Goal: Transaction & Acquisition: Purchase product/service

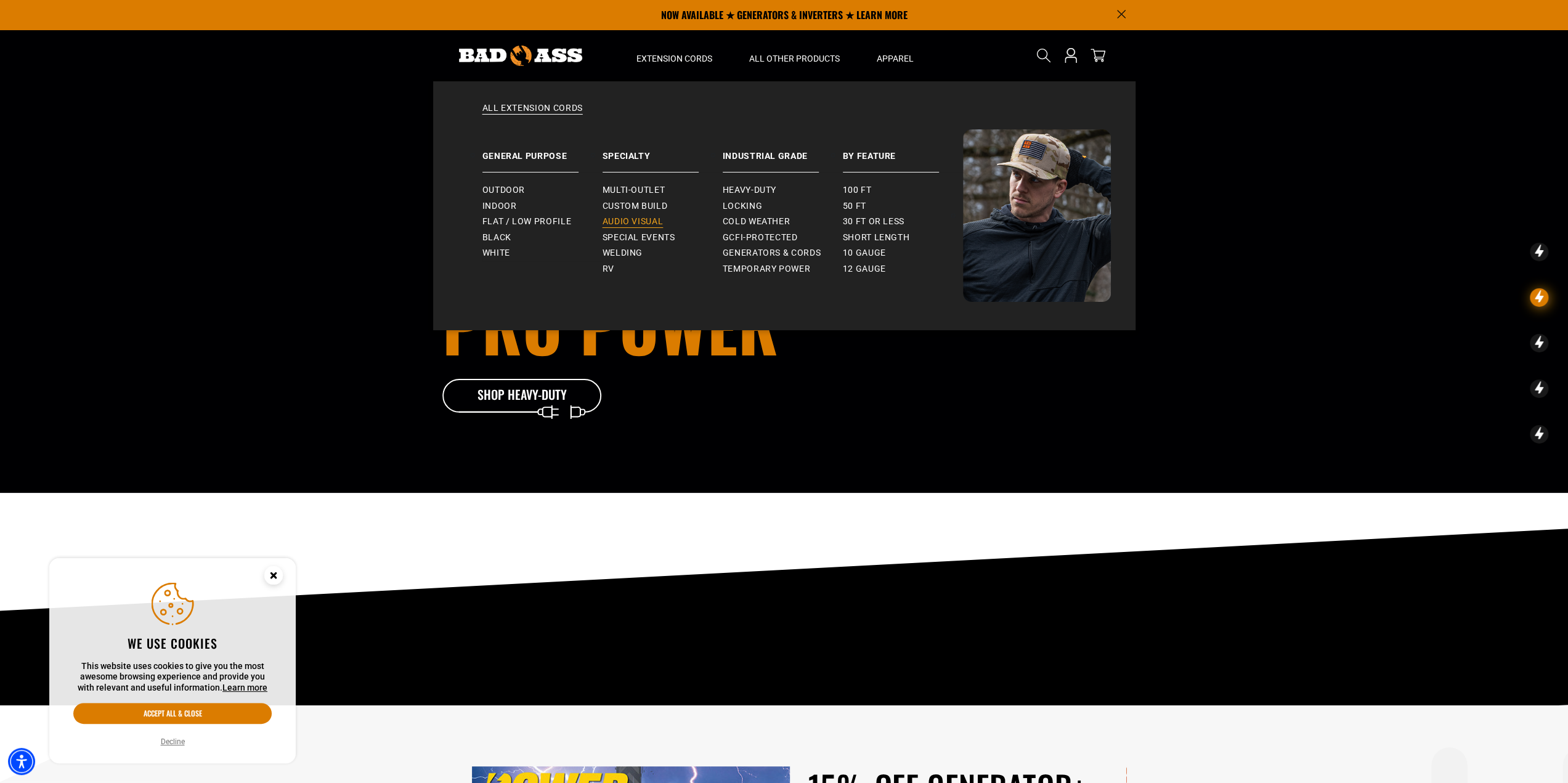
click at [629, 220] on span "Audio Visual" at bounding box center [633, 222] width 61 height 11
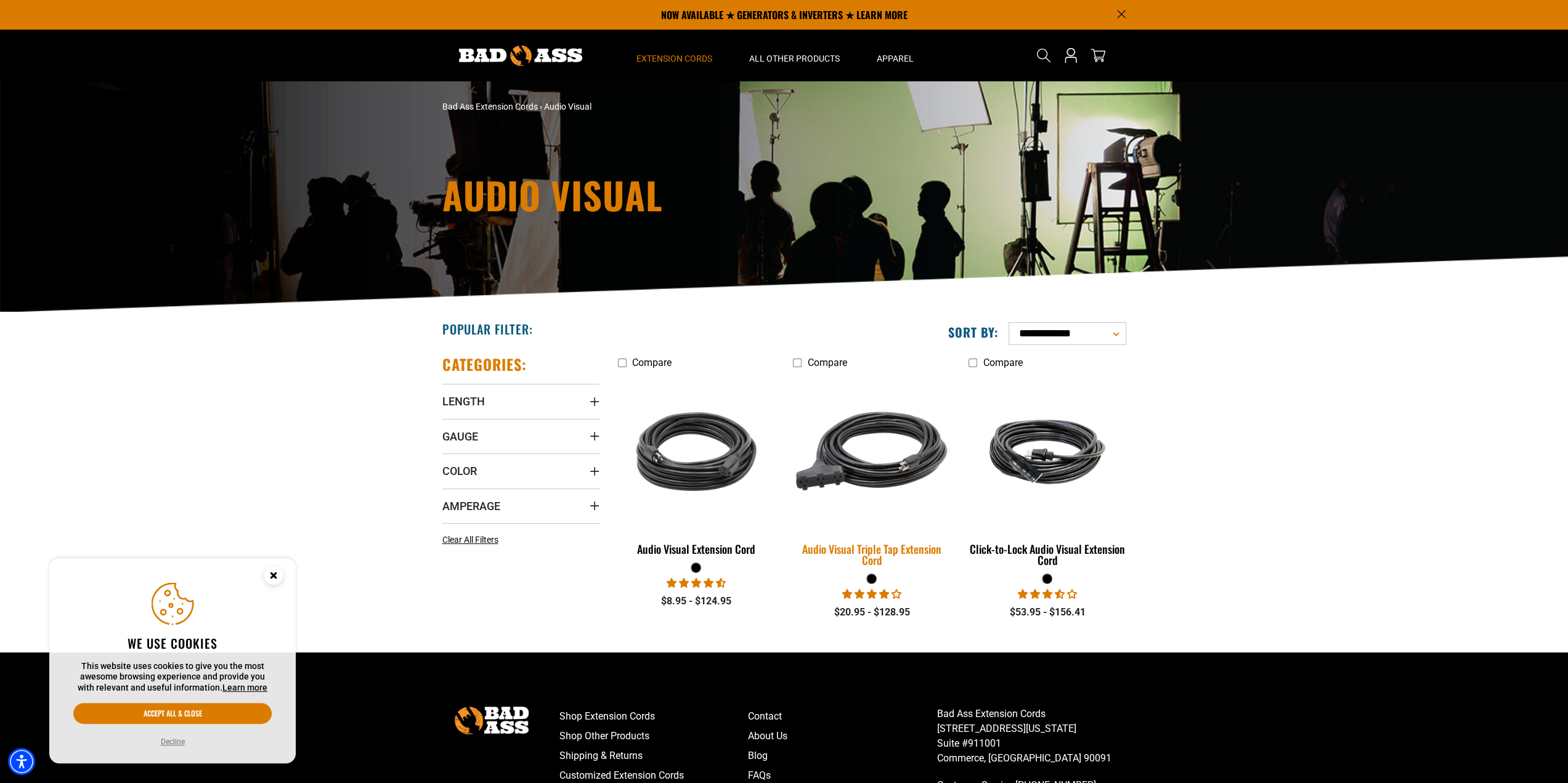
click at [871, 468] on img at bounding box center [872, 452] width 172 height 158
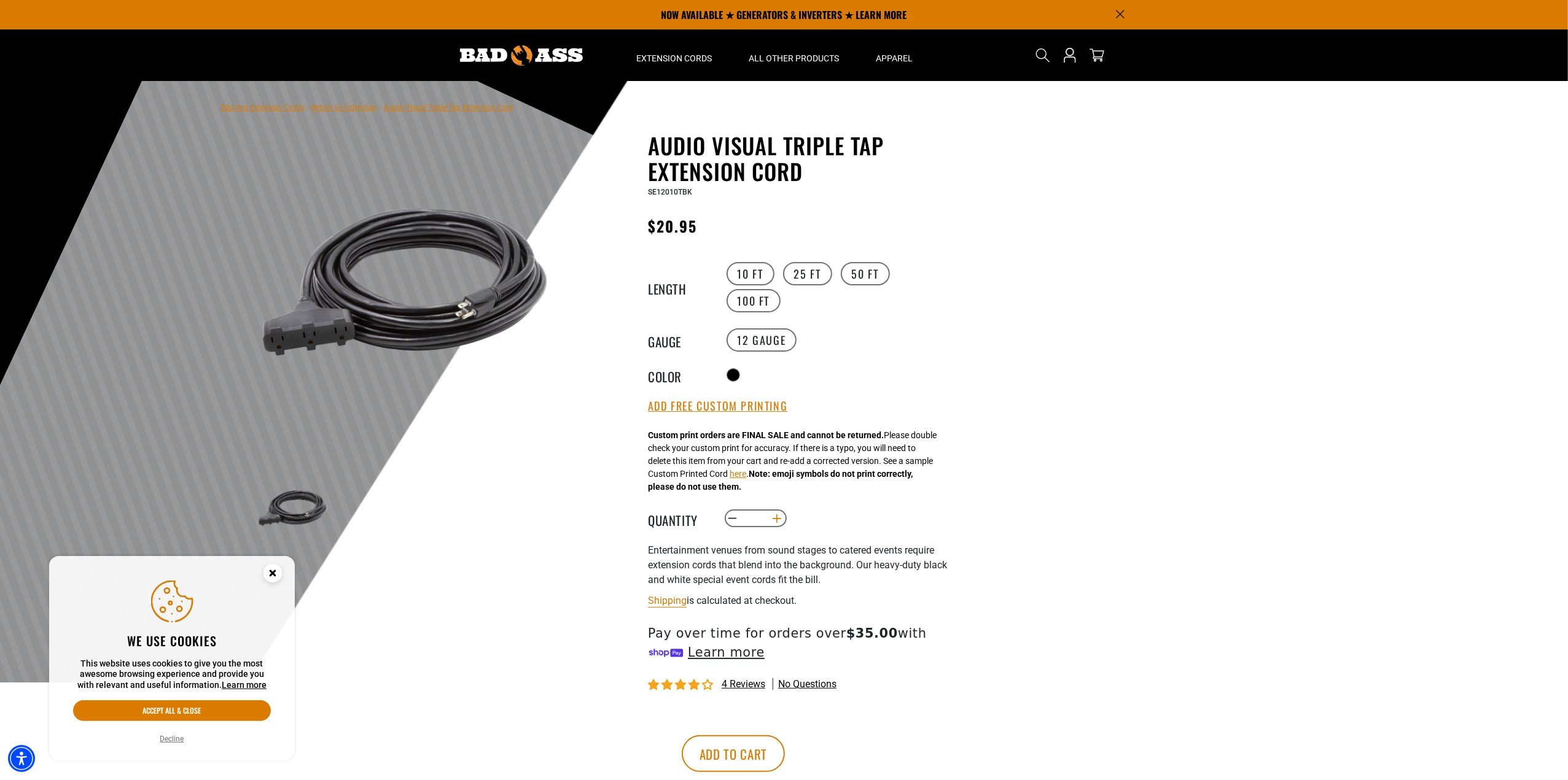
click at [778, 520] on button "Increase quantity for Audio Visual Triple Tap Extension Cord" at bounding box center [777, 518] width 19 height 21
click at [779, 520] on button "Increase quantity for Audio Visual Triple Tap Extension Cord" at bounding box center [777, 518] width 19 height 21
click at [785, 752] on button "Add to cart" at bounding box center [733, 753] width 103 height 37
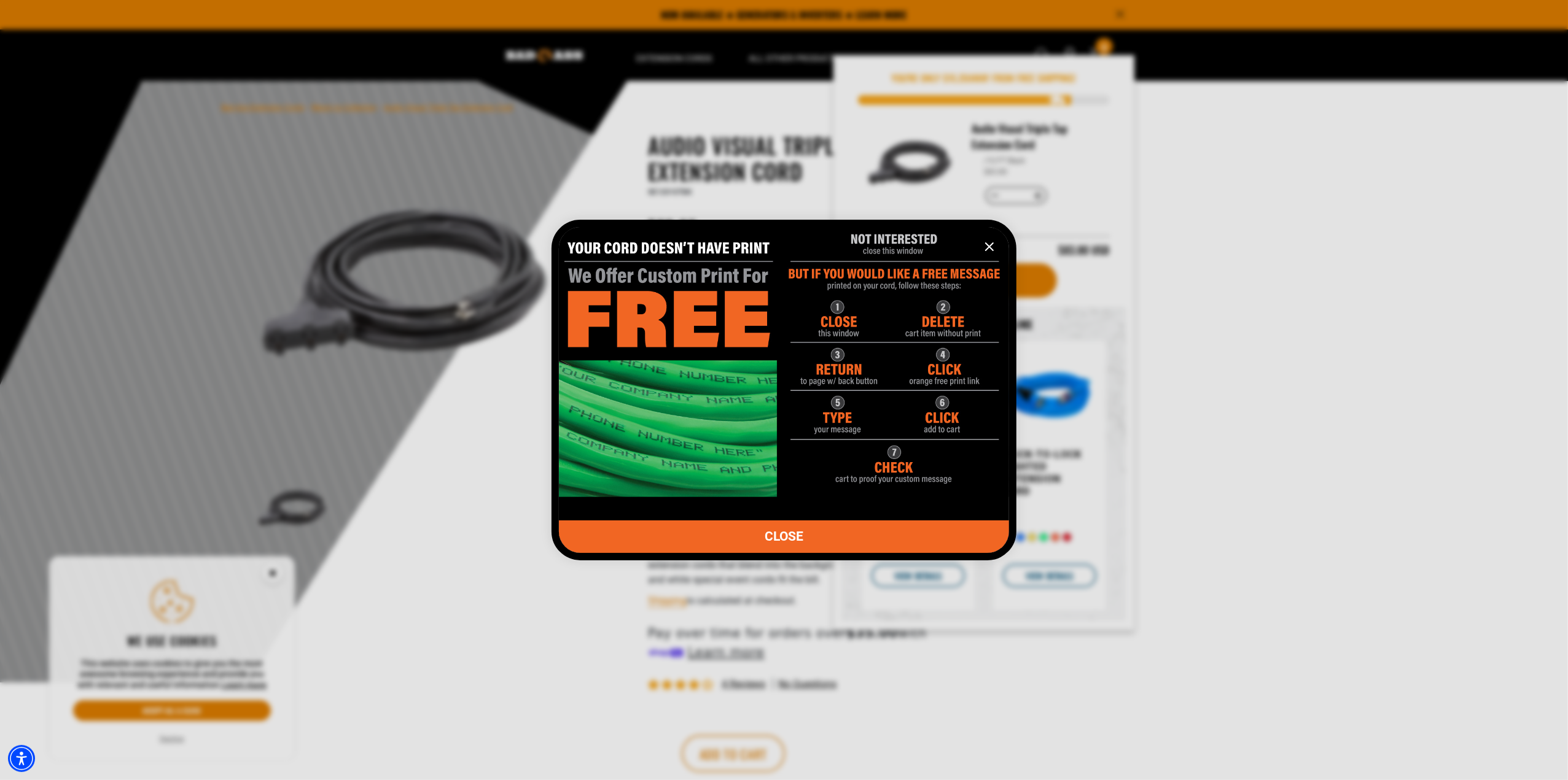
click at [991, 242] on icon "information" at bounding box center [989, 247] width 14 height 14
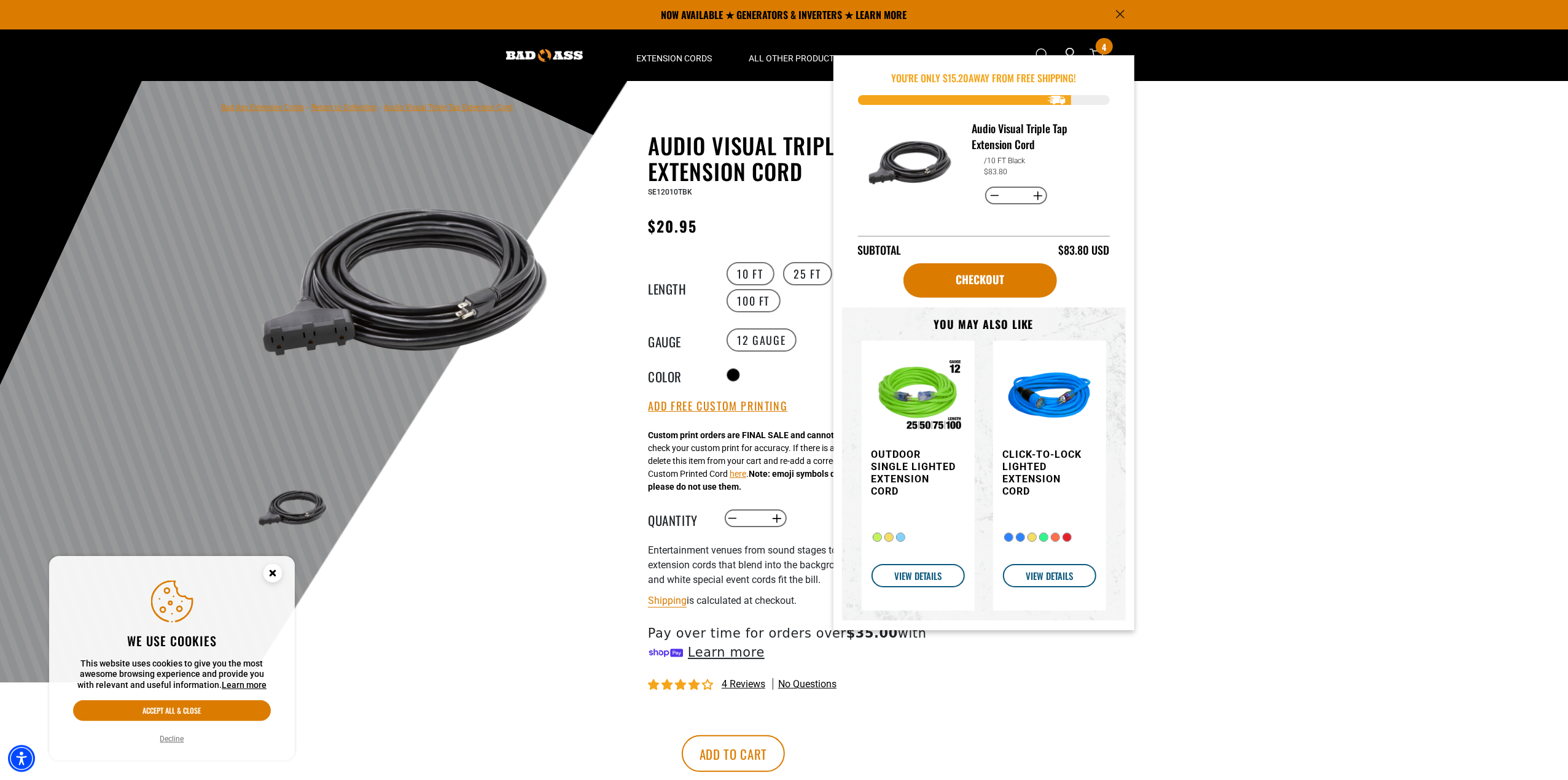
click at [1289, 317] on div at bounding box center [784, 382] width 1568 height 602
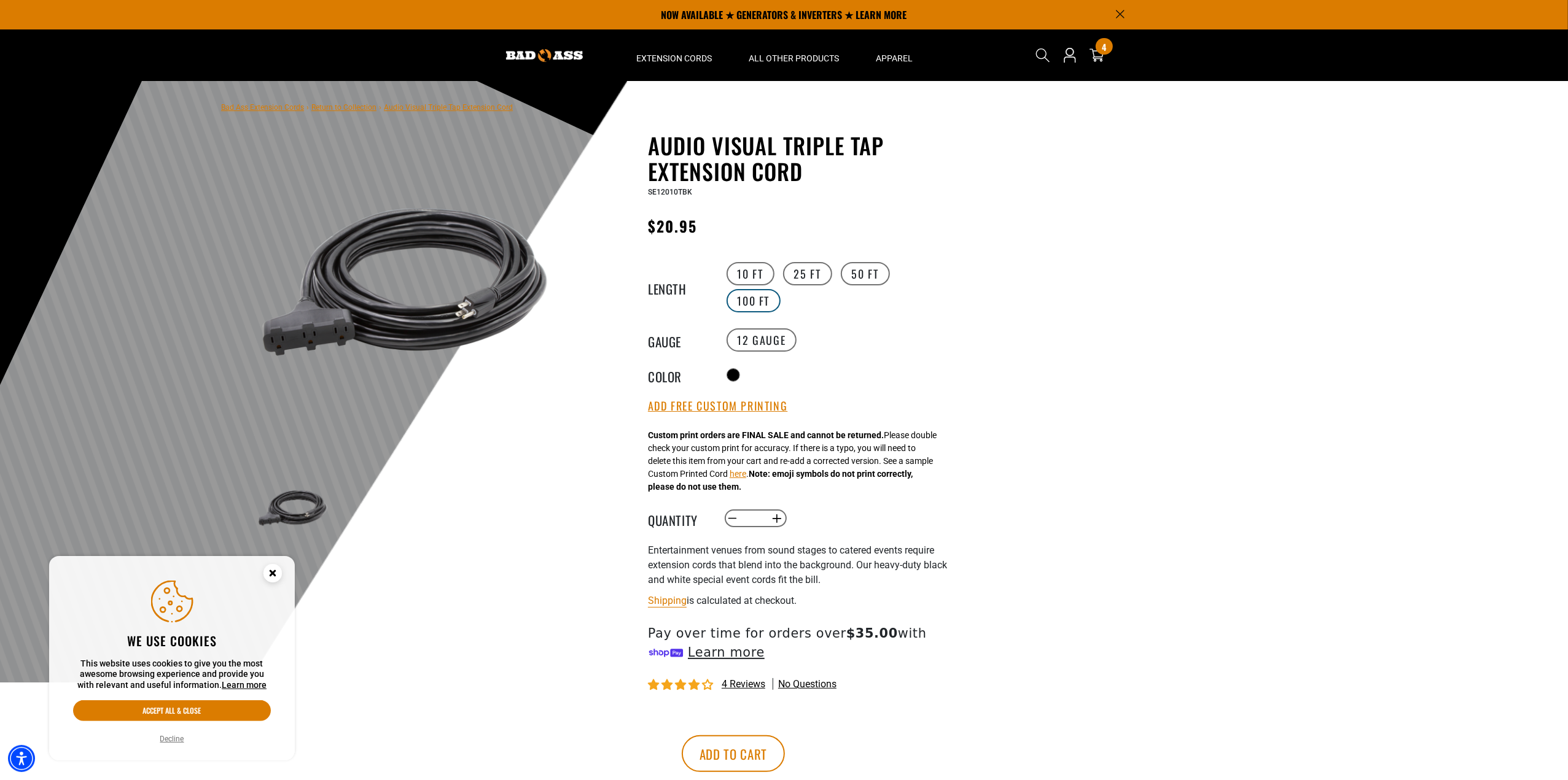
click at [752, 299] on label "100 FT" at bounding box center [754, 301] width 55 height 23
click at [732, 520] on button "Decrease quantity for Audio Visual Triple Tap Extension Cord" at bounding box center [733, 518] width 19 height 21
type input "*"
click at [785, 750] on button "Add to cart" at bounding box center [733, 753] width 103 height 37
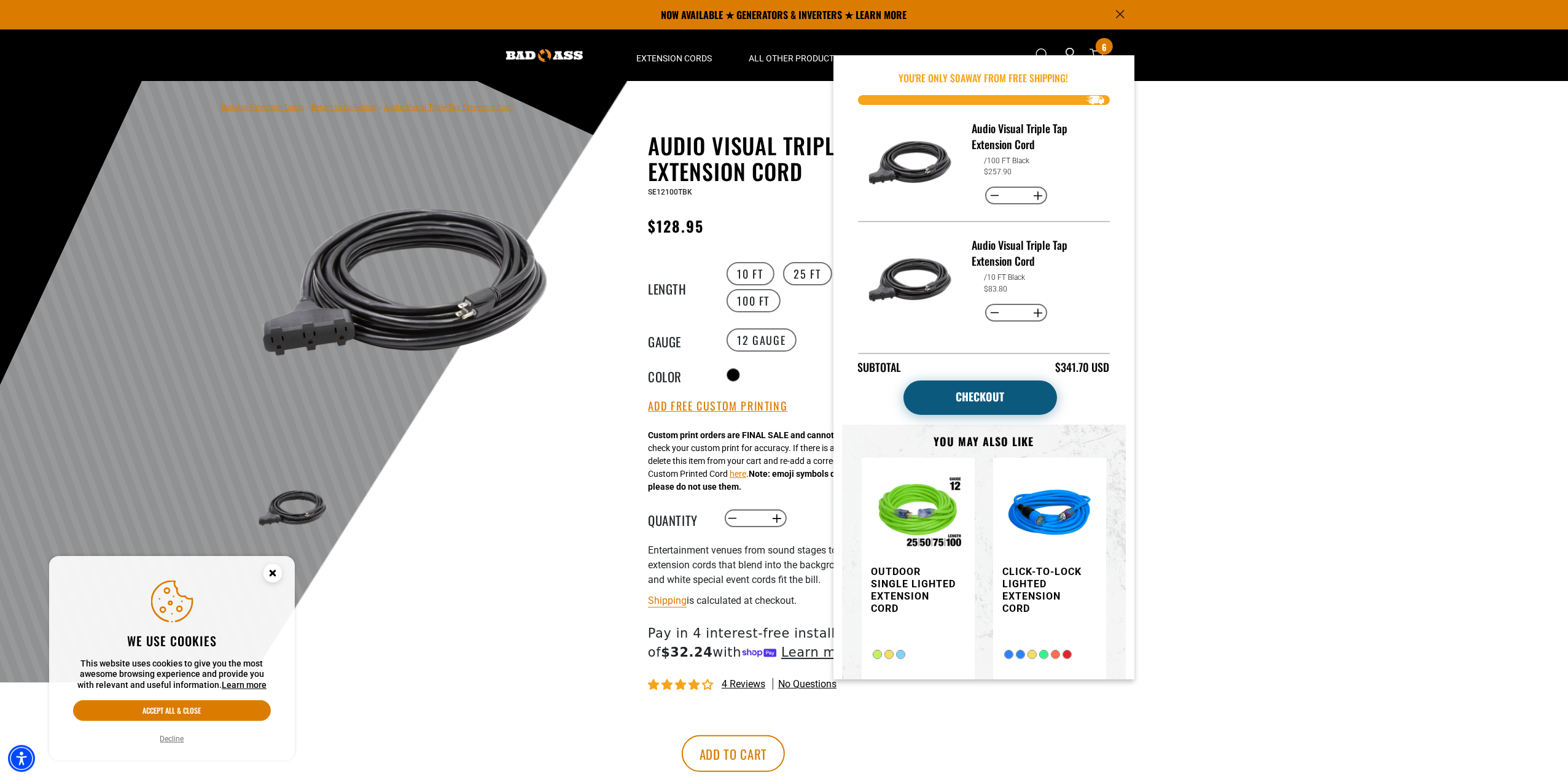
click at [991, 396] on link "Checkout" at bounding box center [980, 398] width 154 height 35
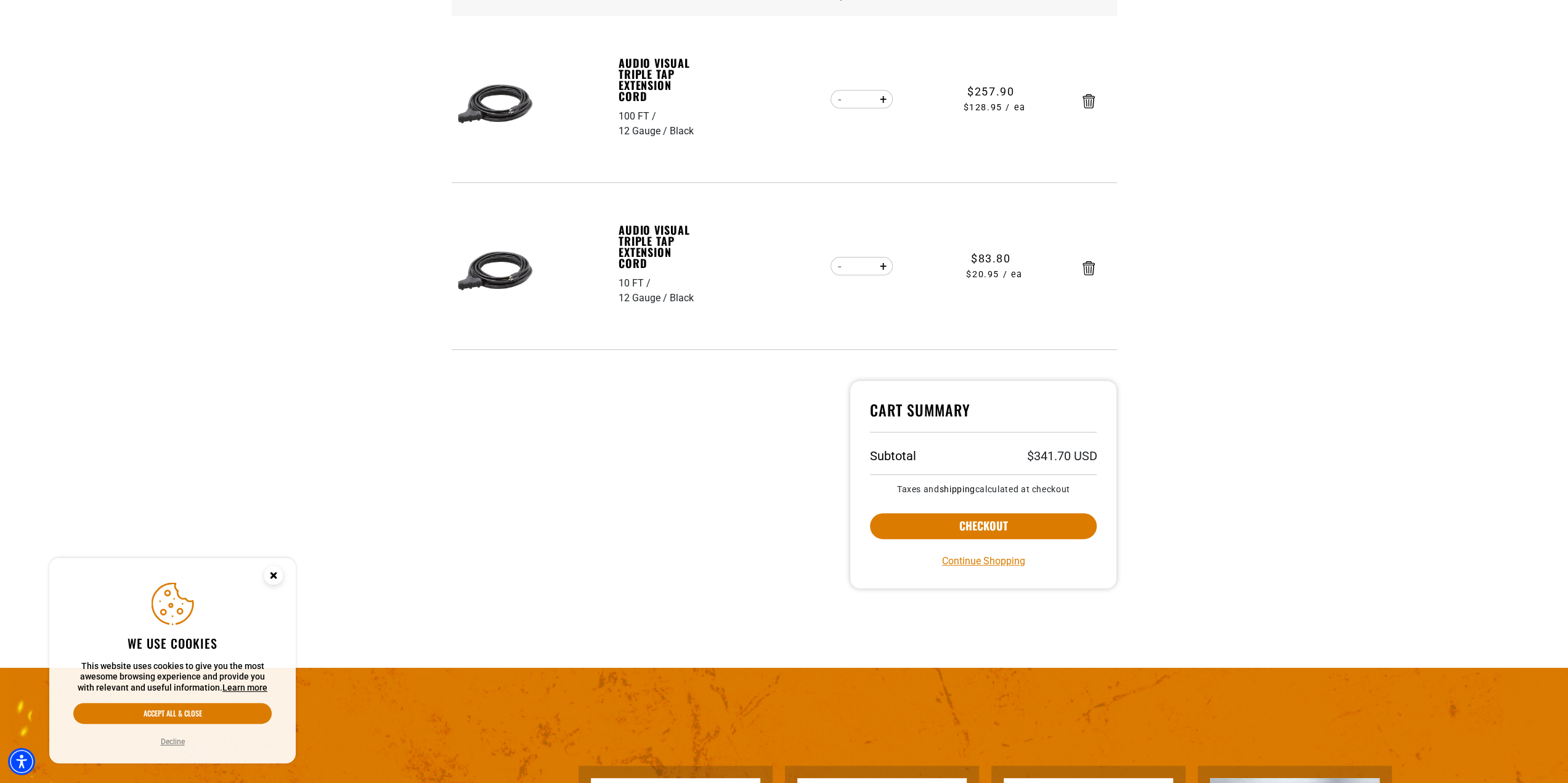
scroll to position [246, 0]
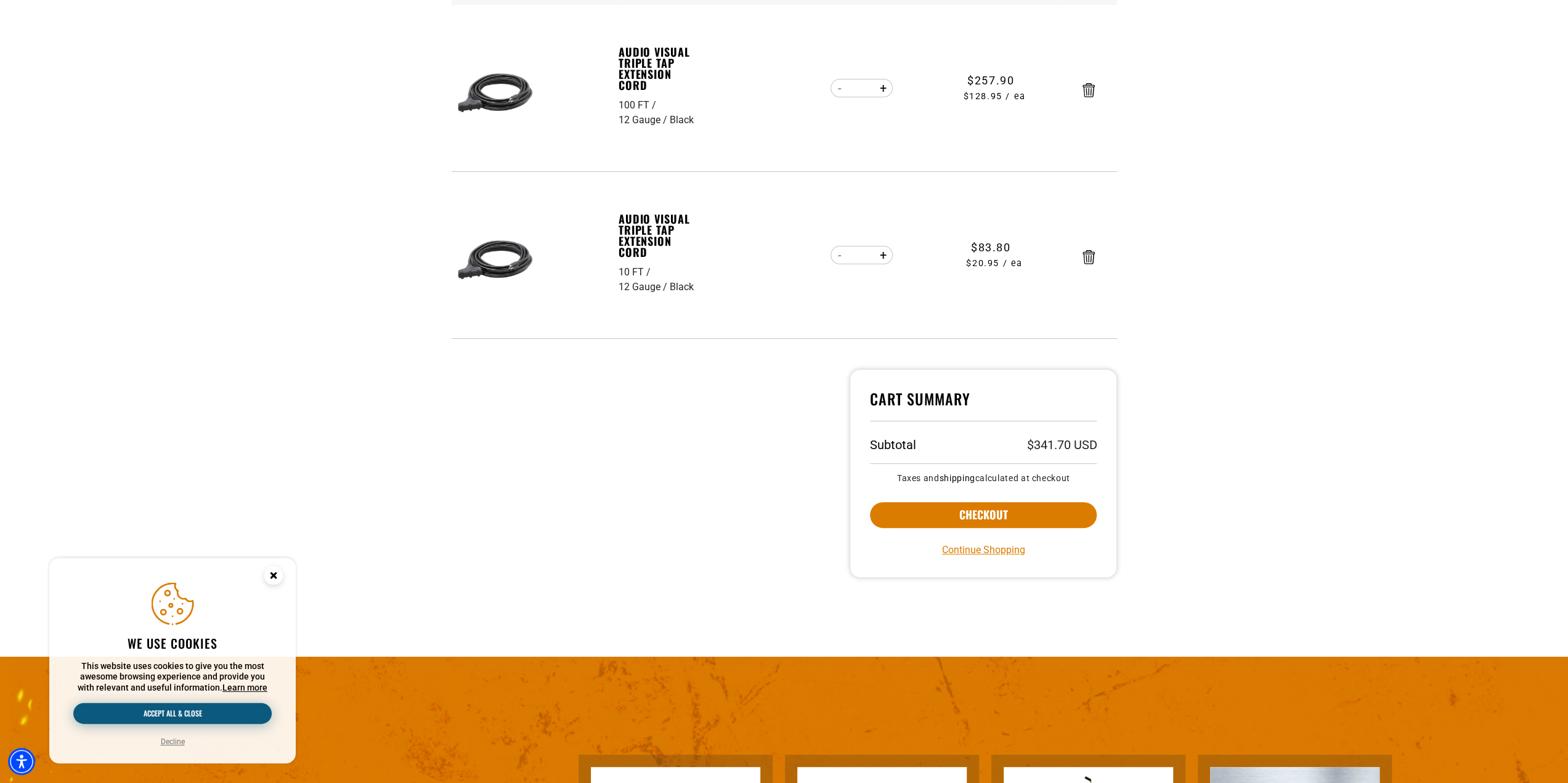
click at [217, 707] on button "Accept all & close" at bounding box center [172, 713] width 198 height 21
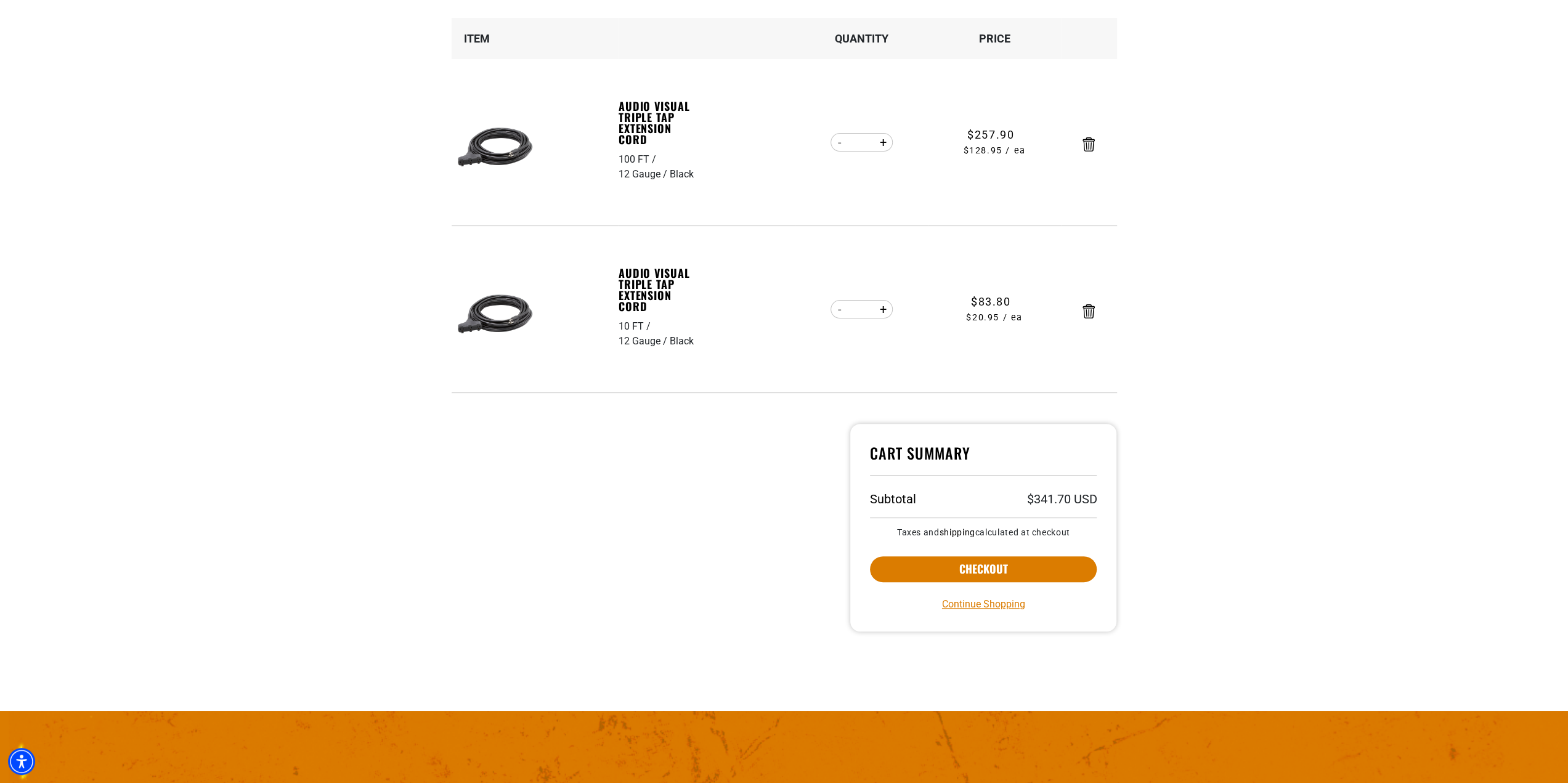
scroll to position [123, 0]
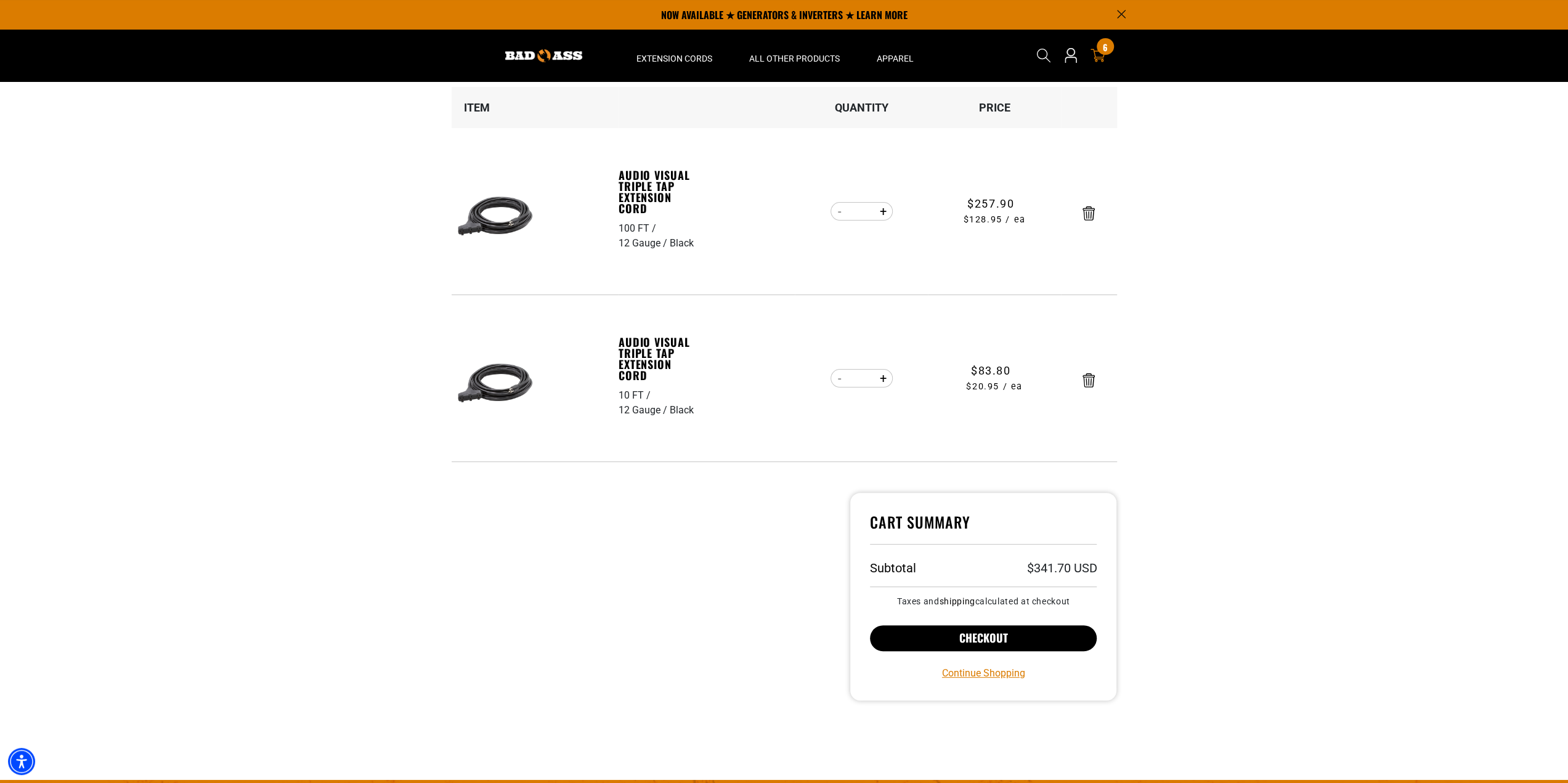
click at [989, 637] on button "Checkout" at bounding box center [984, 638] width 227 height 26
